Goal: Information Seeking & Learning: Find specific fact

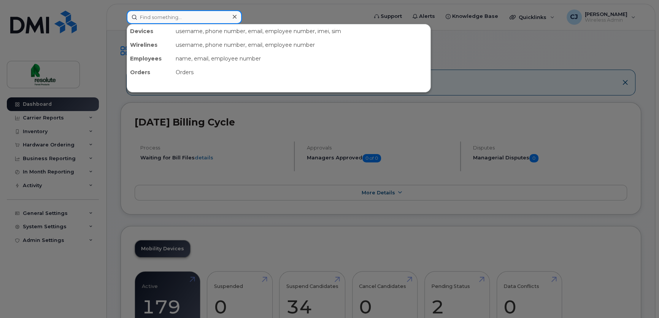
click at [223, 19] on input at bounding box center [184, 17] width 115 height 14
paste input "Maximilien"
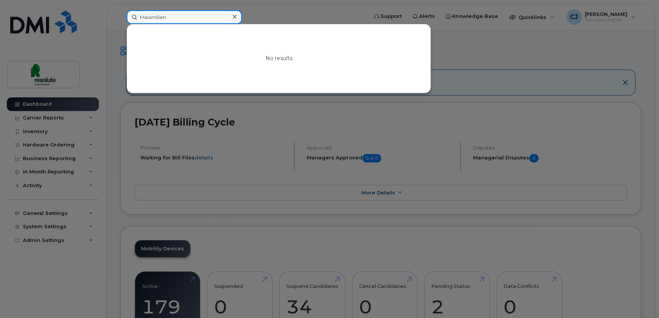
click at [202, 18] on input "Maximilien" at bounding box center [184, 17] width 115 height 14
paste input "Alyso"
click at [209, 18] on input "[PERSON_NAME]" at bounding box center [184, 17] width 115 height 14
paste input "Zoma"
click at [168, 18] on input "Zoma" at bounding box center [184, 17] width 115 height 14
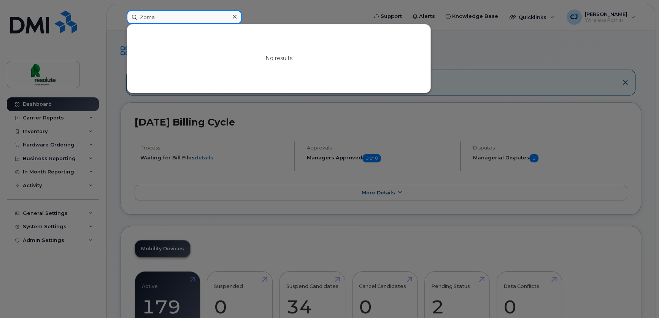
paste input "[PERSON_NAME]"
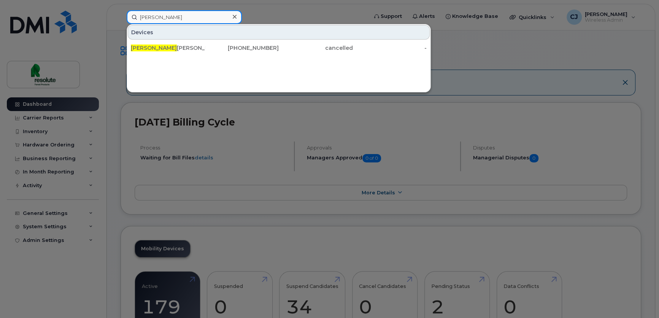
click at [178, 22] on input "[PERSON_NAME]" at bounding box center [184, 17] width 115 height 14
paste input "v"
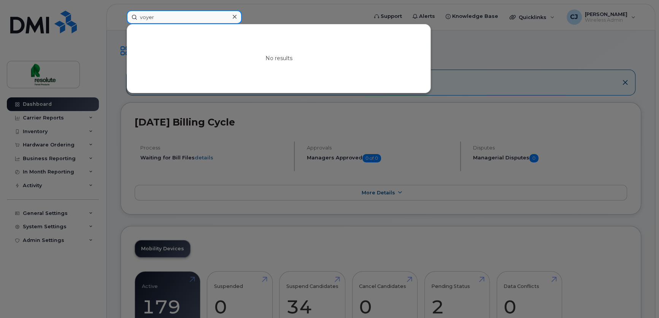
click at [201, 19] on input "voyer" at bounding box center [184, 17] width 115 height 14
paste input "[PERSON_NAME]"
type input "[PERSON_NAME]"
click at [604, 263] on div at bounding box center [329, 159] width 659 height 318
